Goal: Information Seeking & Learning: Check status

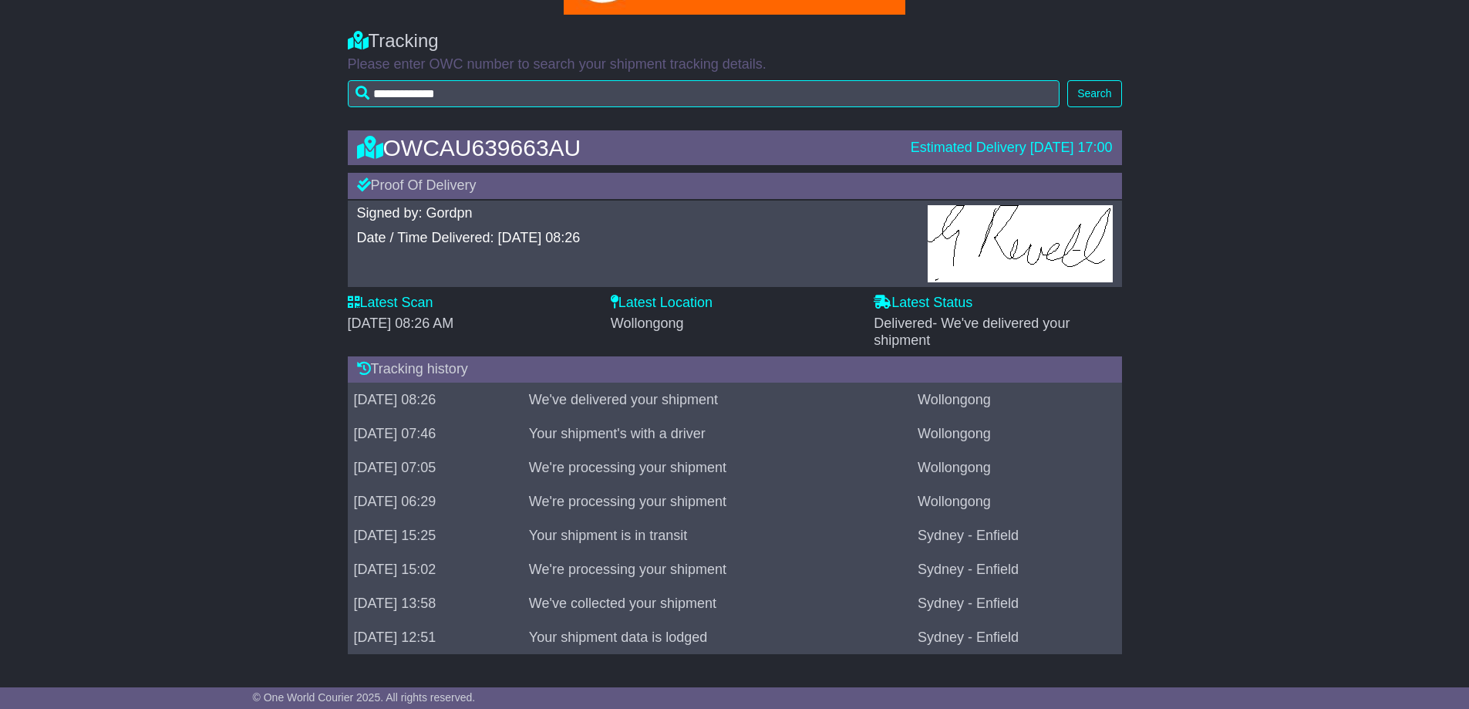
click at [1012, 153] on div "Estimated Delivery [DATE] 17:00" at bounding box center [1012, 148] width 202 height 17
click at [425, 189] on div "Proof Of Delivery" at bounding box center [735, 186] width 774 height 26
click at [902, 301] on label "Latest Status" at bounding box center [923, 303] width 99 height 17
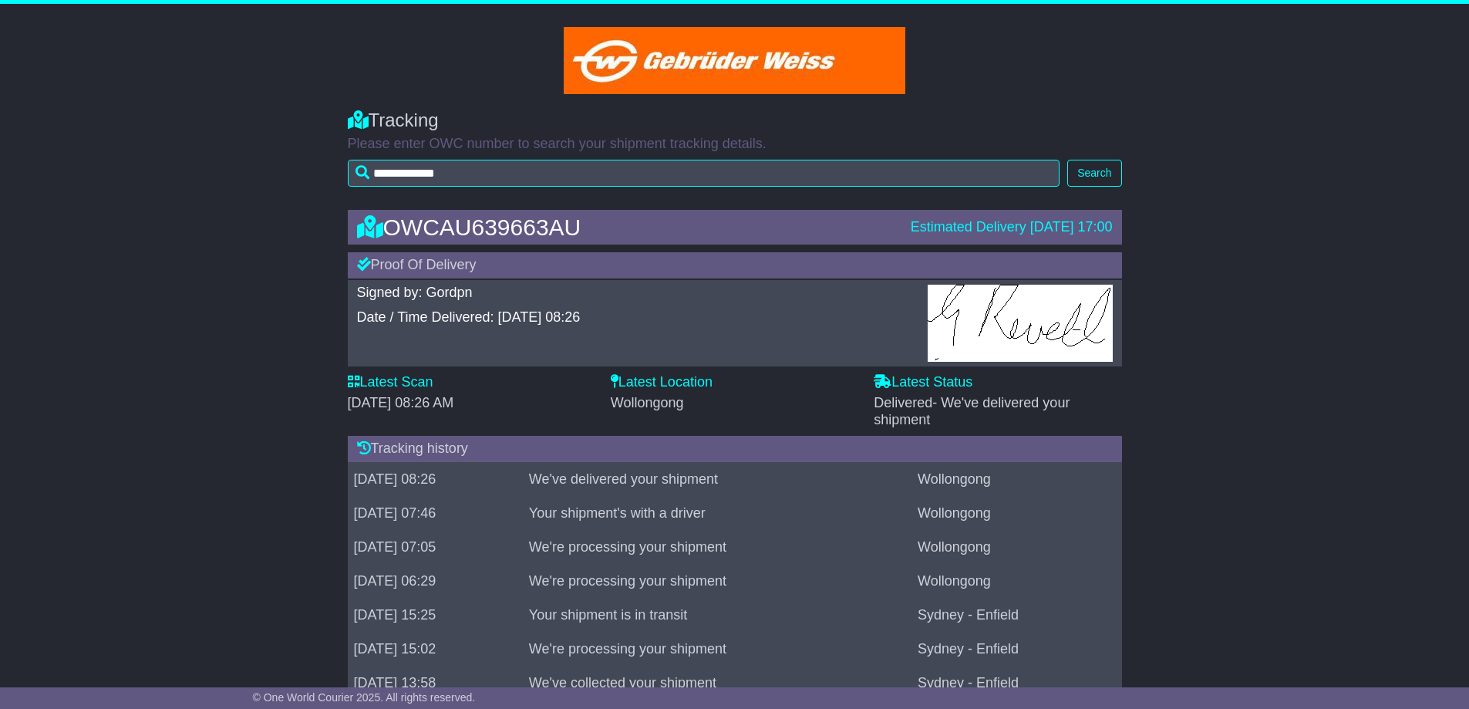
scroll to position [79, 0]
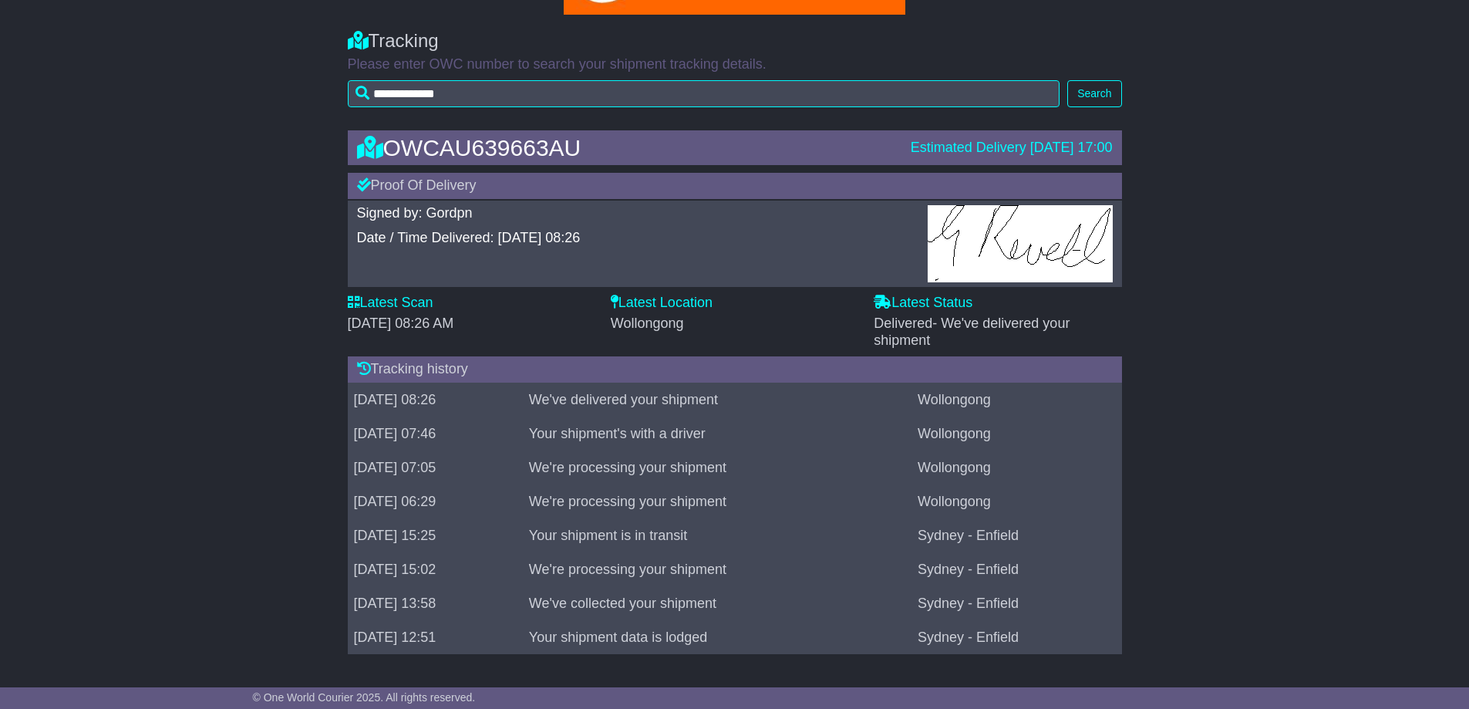
click at [530, 318] on div "[DATE] 08:26 AM" at bounding box center [472, 323] width 248 height 17
drag, startPoint x: 343, startPoint y: 300, endPoint x: 326, endPoint y: 295, distance: 17.6
click at [326, 295] on div "OWCAU639663AU Estimated Delivery 29 Aug 2025 17:00 Proof Of Delivery Signed by:…" at bounding box center [734, 396] width 1469 height 562
click at [377, 294] on div "OWCAU639663AU Estimated Delivery 29 Aug 2025 17:00 Proof Of Delivery Signed by:…" at bounding box center [735, 396] width 790 height 562
click at [385, 305] on label "Latest Scan" at bounding box center [391, 303] width 86 height 17
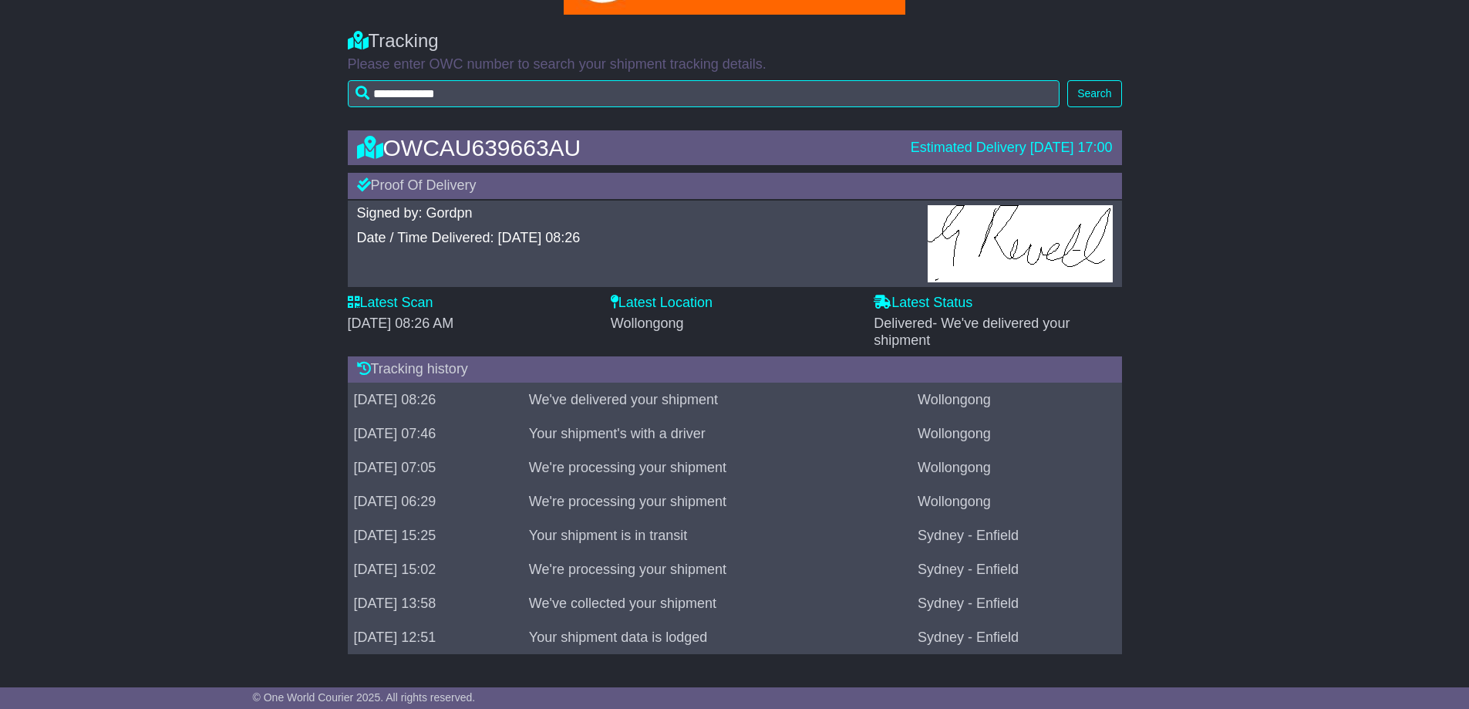
click at [379, 358] on div "Tracking history" at bounding box center [735, 369] width 774 height 26
click at [372, 369] on div "Tracking history" at bounding box center [735, 369] width 774 height 26
click at [674, 300] on label "Latest Location" at bounding box center [662, 303] width 102 height 17
click at [675, 300] on label "Latest Location" at bounding box center [662, 303] width 102 height 17
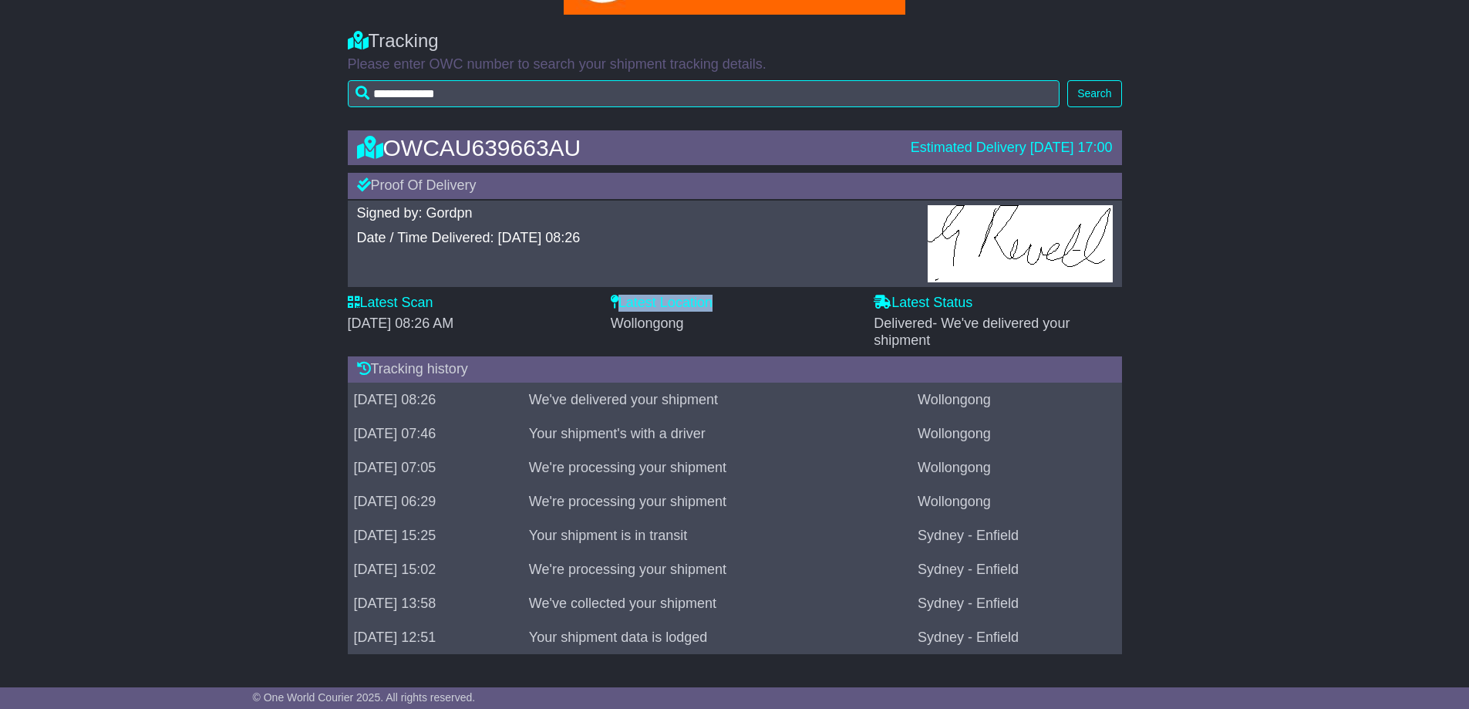
click at [921, 319] on span "Delivered - We've delivered your shipment" at bounding box center [972, 331] width 196 height 32
click at [925, 302] on label "Latest Status" at bounding box center [923, 303] width 99 height 17
click at [467, 140] on div "OWCAU639663AU" at bounding box center [626, 147] width 554 height 25
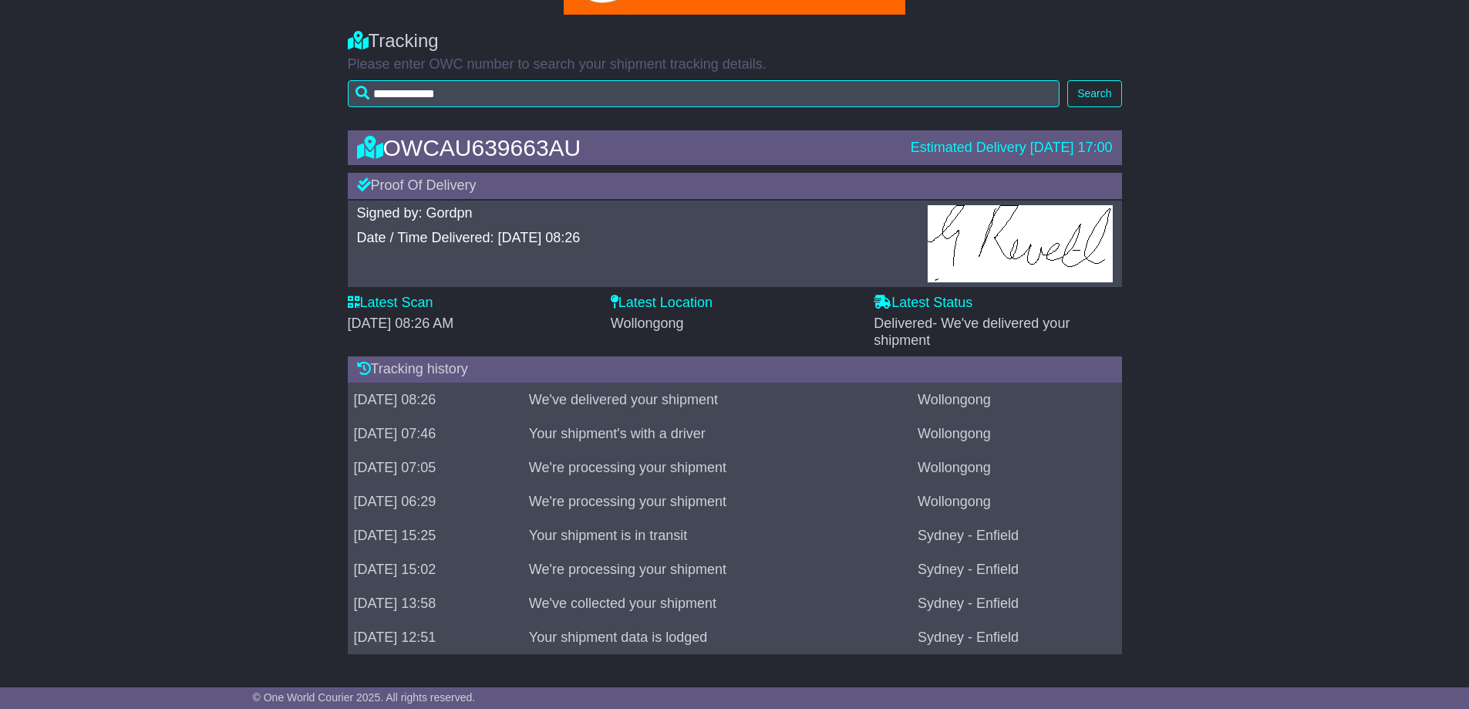
click at [408, 149] on div "OWCAU639663AU" at bounding box center [626, 147] width 554 height 25
click at [931, 113] on div "**********" at bounding box center [735, 65] width 790 height 100
drag, startPoint x: 1001, startPoint y: 157, endPoint x: 1031, endPoint y: 158, distance: 30.1
click at [1031, 158] on div "OWCAU639663AU Estimated Delivery 29 Aug 2025 17:00" at bounding box center [734, 147] width 771 height 25
drag, startPoint x: 1031, startPoint y: 158, endPoint x: 1025, endPoint y: 149, distance: 11.1
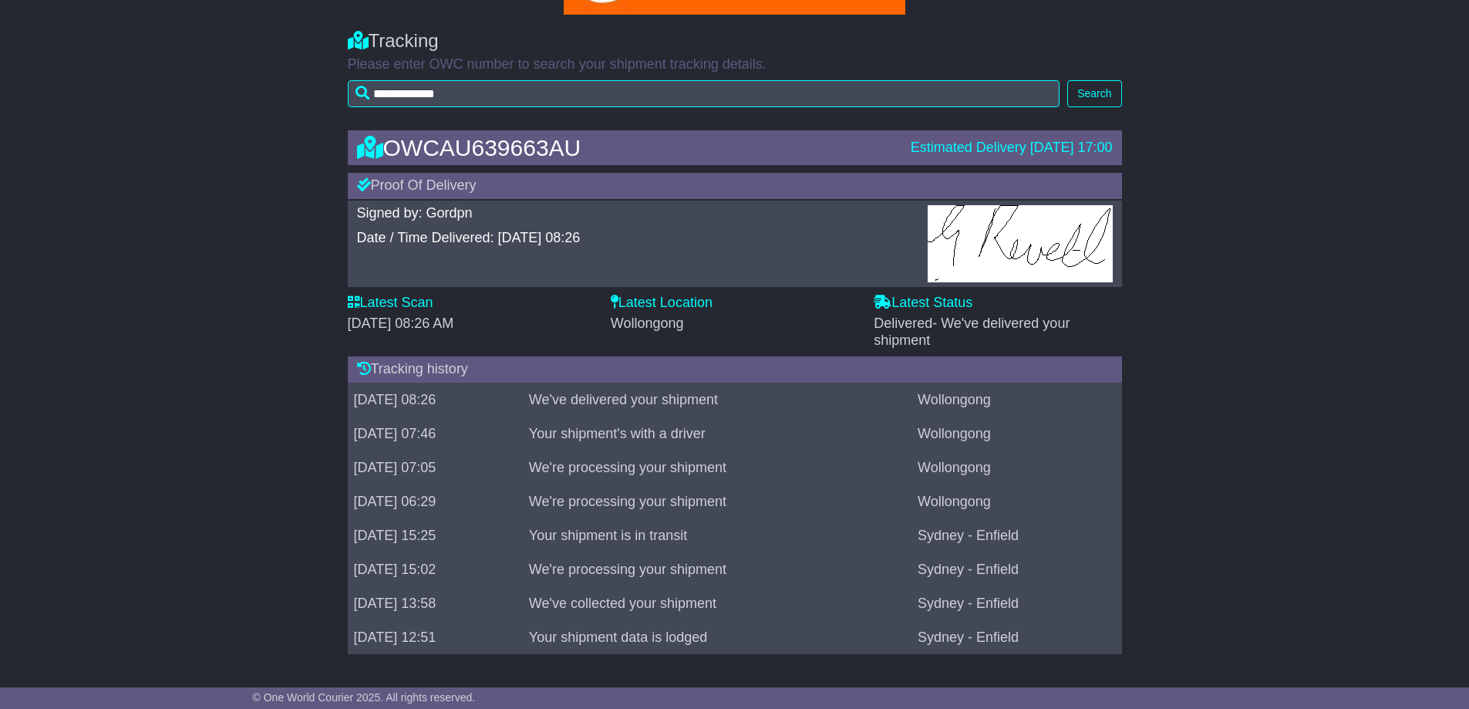
click at [1025, 149] on div "Estimated Delivery [DATE] 17:00" at bounding box center [1012, 148] width 202 height 17
click at [1113, 93] on button "Search" at bounding box center [1094, 93] width 54 height 27
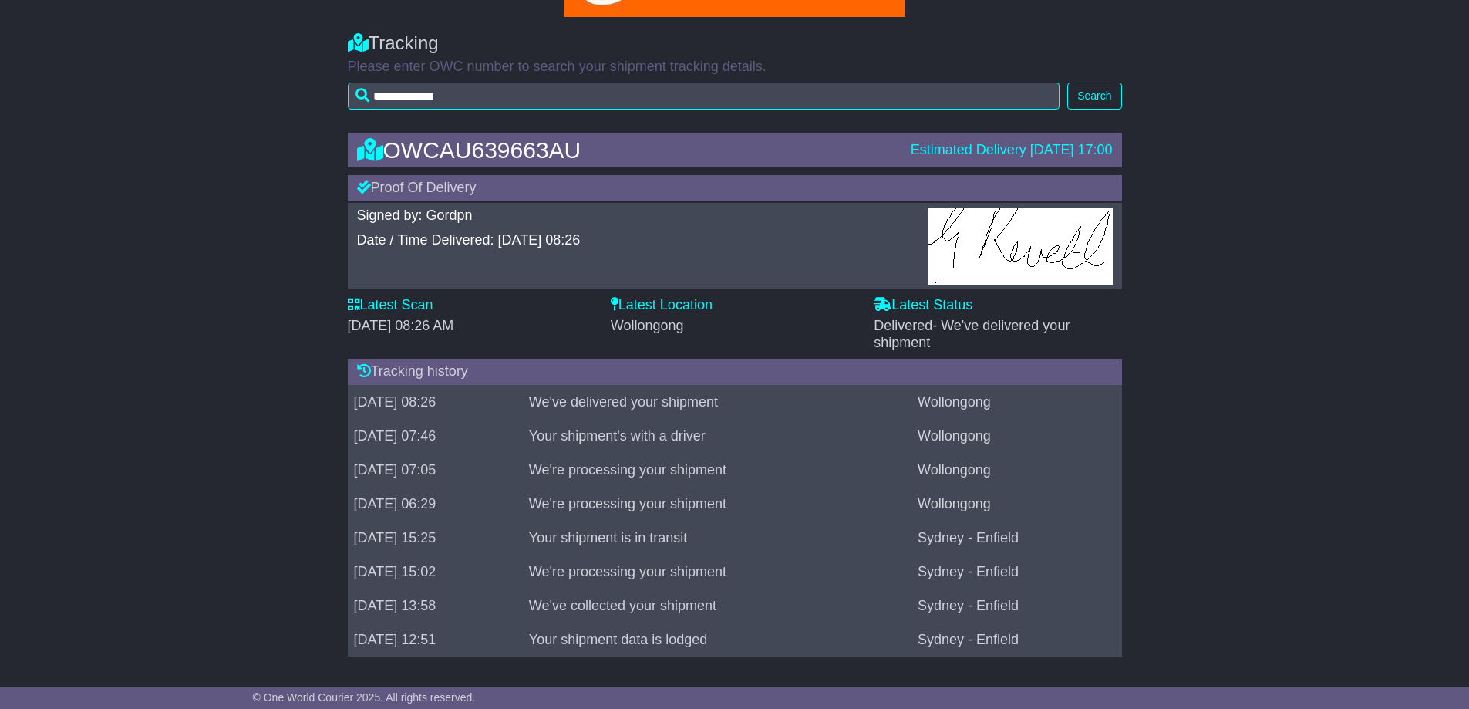
scroll to position [79, 0]
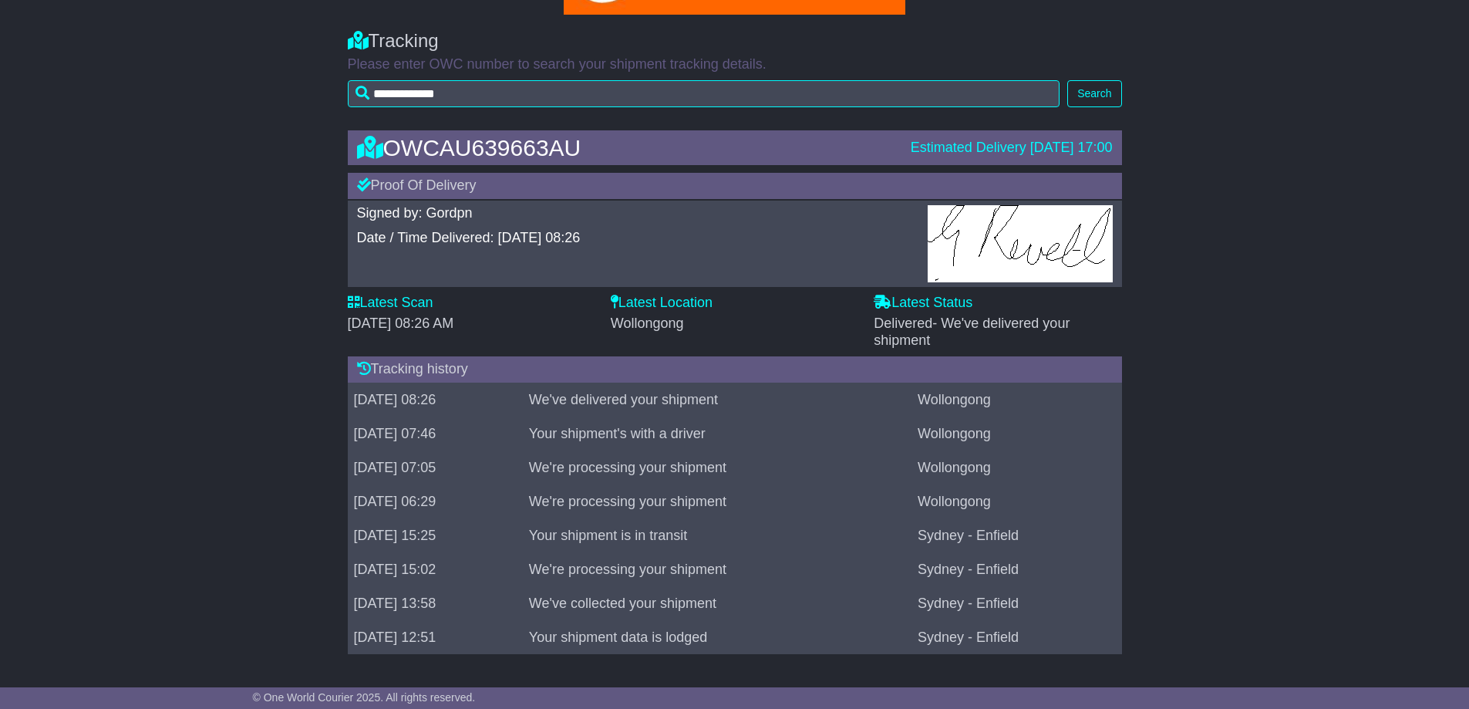
click at [1287, 442] on div "OWCAU639663AU Estimated Delivery 29 Aug 2025 17:00 Proof Of Delivery Signed by:…" at bounding box center [734, 396] width 1469 height 562
